Goal: Transaction & Acquisition: Purchase product/service

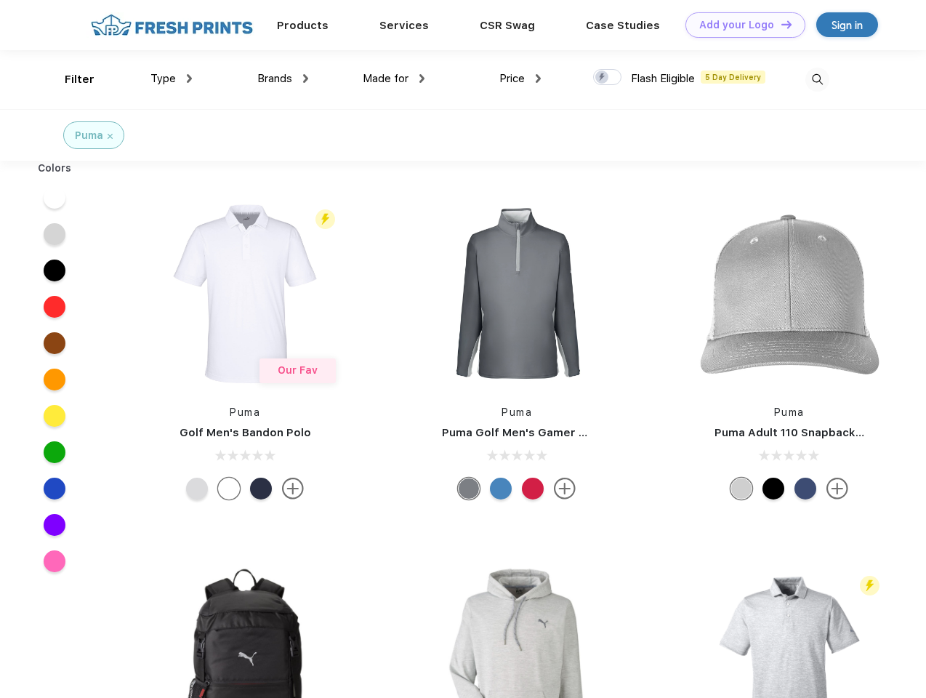
click at [740, 25] on link "Add your Logo Design Tool" at bounding box center [745, 24] width 120 height 25
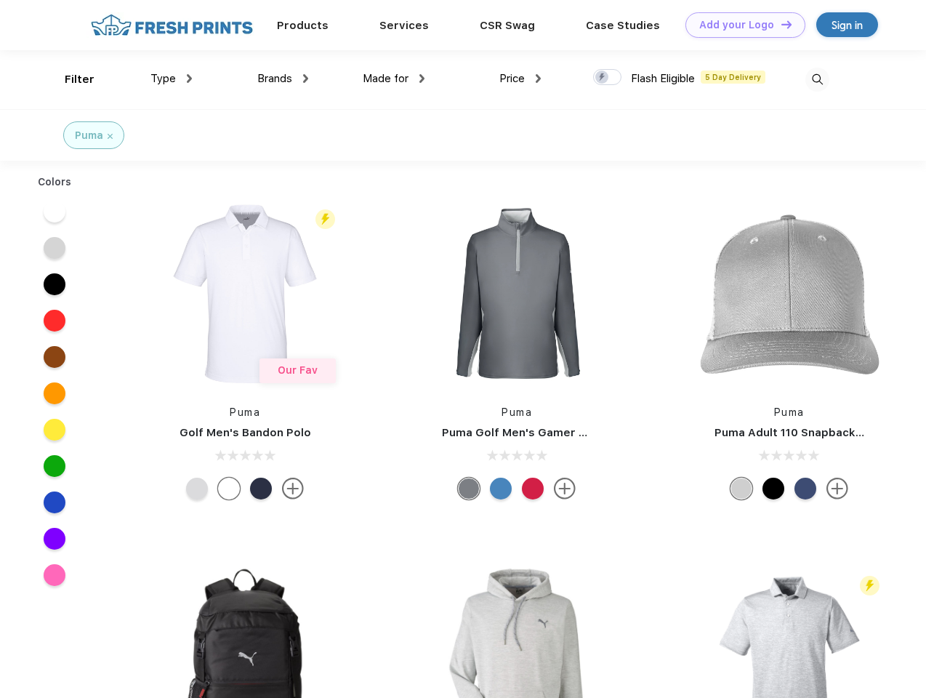
click at [0, 0] on div "Design Tool" at bounding box center [0, 0] width 0 height 0
click at [780, 24] on link "Add your Logo Design Tool" at bounding box center [745, 24] width 120 height 25
click at [70, 79] on div "Filter" at bounding box center [80, 79] width 30 height 17
click at [172, 78] on span "Type" at bounding box center [162, 78] width 25 height 13
click at [283, 78] on span "Brands" at bounding box center [274, 78] width 35 height 13
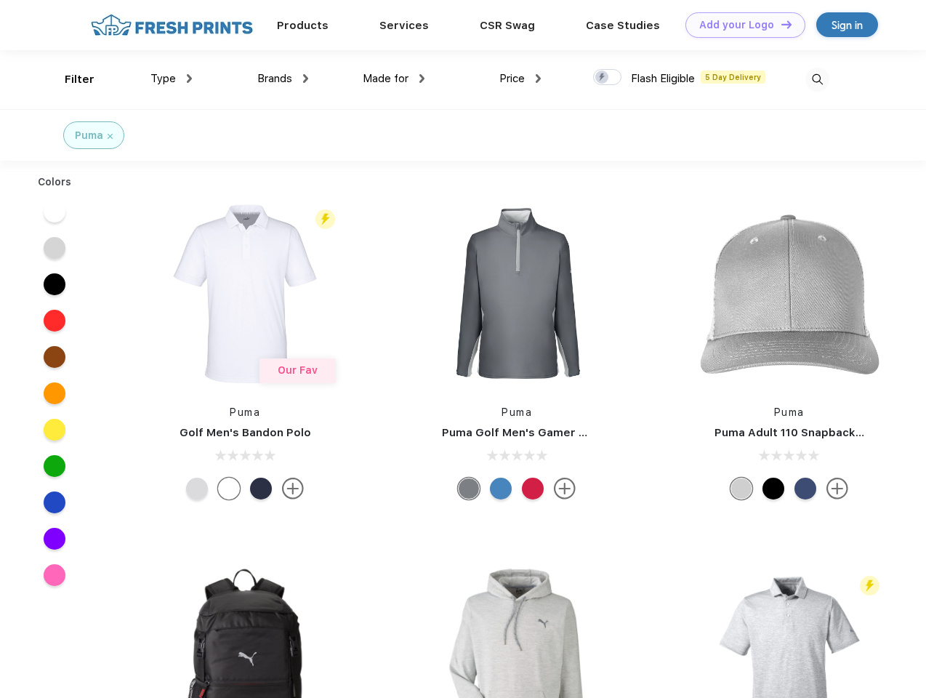
click at [394, 78] on span "Made for" at bounding box center [386, 78] width 46 height 13
click at [520, 78] on span "Price" at bounding box center [511, 78] width 25 height 13
click at [608, 78] on div at bounding box center [607, 77] width 28 height 16
click at [603, 78] on input "checkbox" at bounding box center [597, 72] width 9 height 9
click at [817, 79] on img at bounding box center [817, 80] width 24 height 24
